Goal: Navigation & Orientation: Find specific page/section

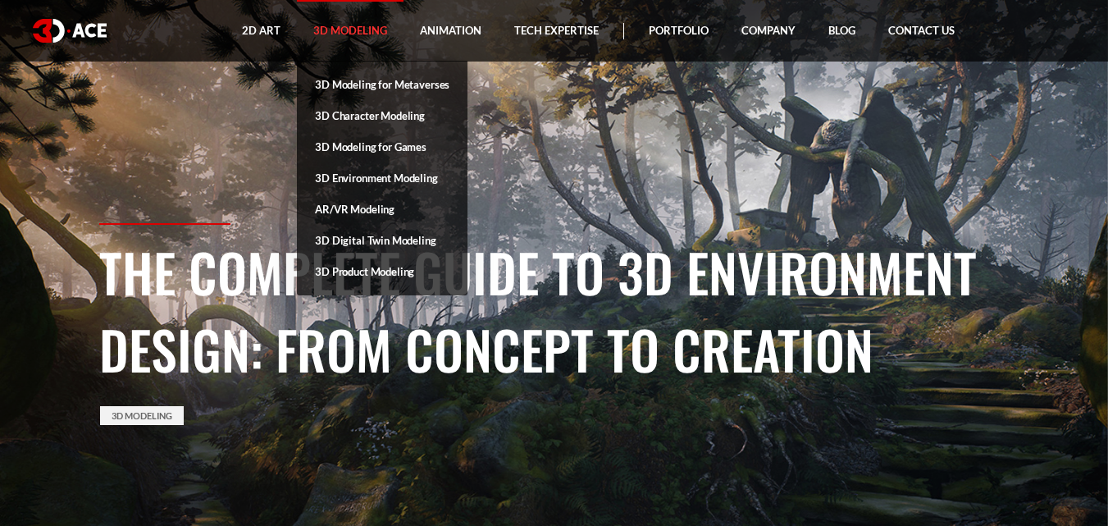
click at [358, 27] on link "3D Modeling" at bounding box center [350, 31] width 107 height 62
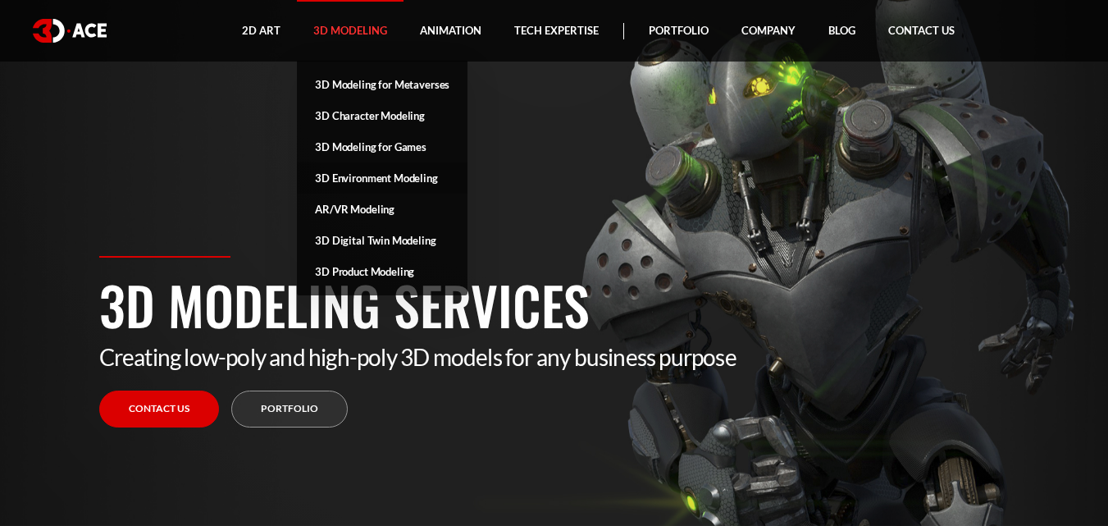
click at [355, 180] on link "3D Environment Modeling" at bounding box center [382, 177] width 171 height 31
